Goal: Transaction & Acquisition: Purchase product/service

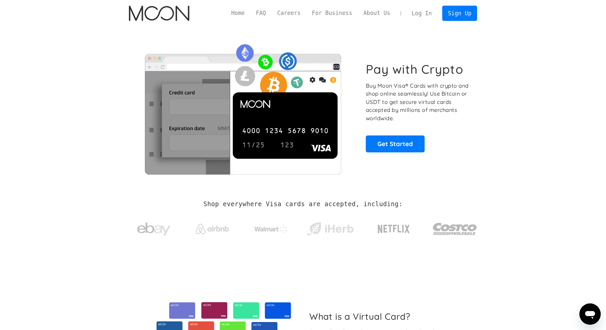
click at [416, 16] on link "Log In" at bounding box center [421, 13] width 31 height 15
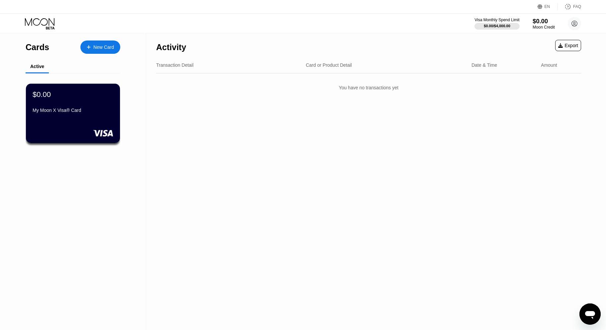
click at [538, 24] on div "$0.00" at bounding box center [544, 21] width 22 height 7
click at [95, 126] on div "$0.00 My Moon X Visa® Card" at bounding box center [73, 113] width 95 height 60
click at [541, 21] on div "$0.00" at bounding box center [544, 21] width 22 height 7
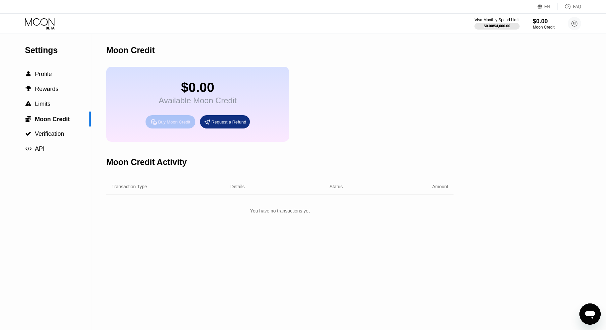
click at [175, 124] on div "Buy Moon Credit" at bounding box center [174, 122] width 32 height 6
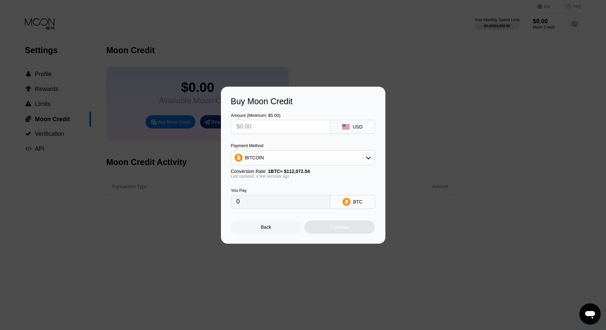
click at [362, 126] on div "USD" at bounding box center [358, 126] width 10 height 5
click at [309, 157] on div "BITCOIN" at bounding box center [302, 157] width 143 height 13
click at [284, 193] on div "USDT on TRON" at bounding box center [306, 190] width 125 height 5
type input "0.00"
click at [261, 128] on input "text" at bounding box center [281, 126] width 88 height 13
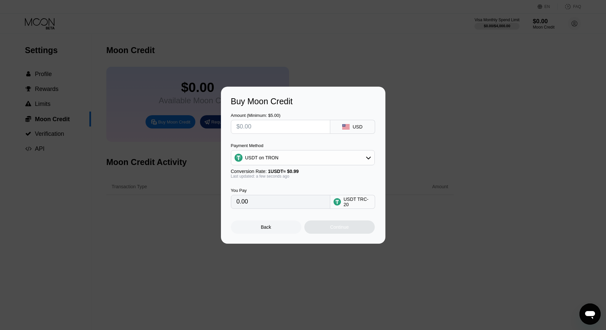
type input "$1"
type input "1.01"
type input "$19"
type input "19.19"
type input "$199"
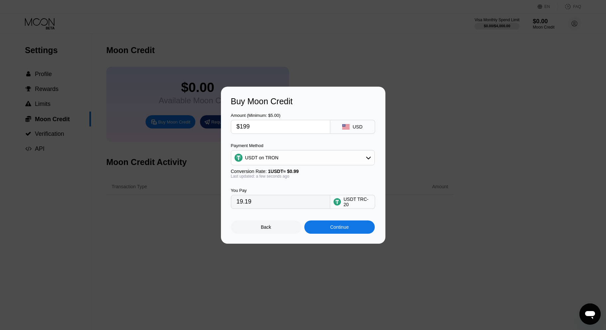
type input "201.01"
type input "$1999"
type input "2019.19"
type input "$199"
type input "201.01"
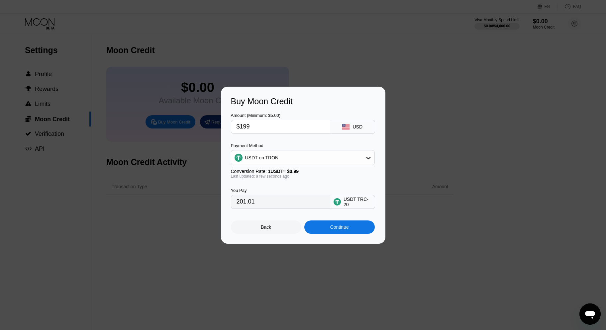
type input "$19"
type input "19.19"
type input "$1"
type input "1.01"
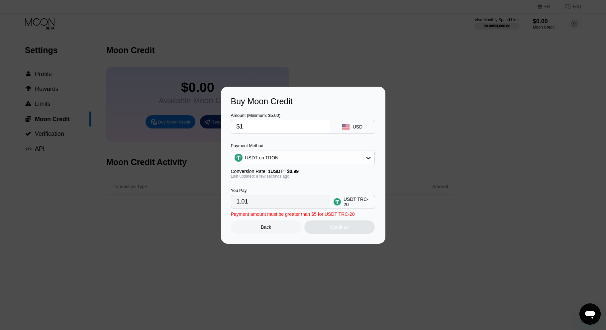
type input "$10"
type input "10.10"
type input "$100"
type input "101.01"
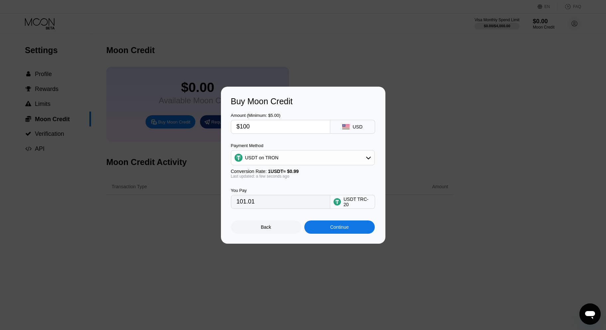
type input "$10"
type input "10.10"
type input "$105"
type input "106.06"
type input "$10"
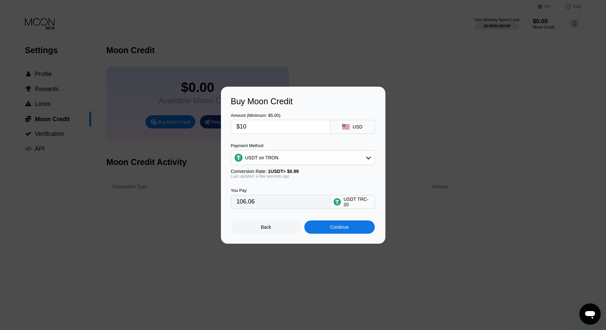
type input "10.10"
type input "$103"
type input "104.04"
type input "$103"
click at [337, 226] on div "Continue" at bounding box center [339, 227] width 19 height 5
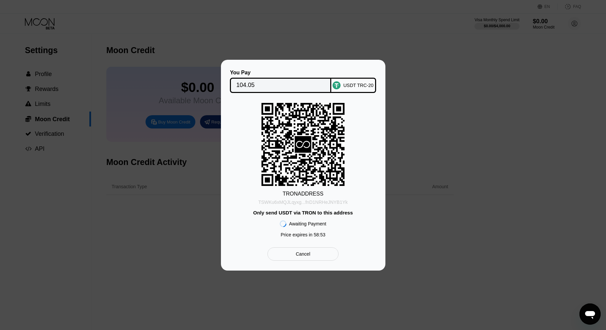
click at [279, 200] on div "TSWKu6xMQJLqyxg...fnD1NRHeJNYB1Yk" at bounding box center [302, 202] width 89 height 5
click at [267, 84] on input "104.05" at bounding box center [280, 85] width 89 height 13
click at [312, 201] on div "TSWKu6xMQJLqyxg...fnD1NRHeJNYB1Yk" at bounding box center [302, 202] width 89 height 5
click at [254, 194] on div "TRON ADDRESS TSWKu6xMQJLqyxg...fnD1NRHeJNYB1Yk Only send USDT via TRON to this …" at bounding box center [303, 172] width 145 height 138
